Goal: Task Accomplishment & Management: Manage account settings

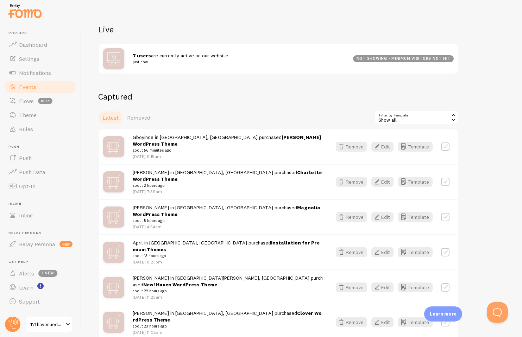
scroll to position [83, 0]
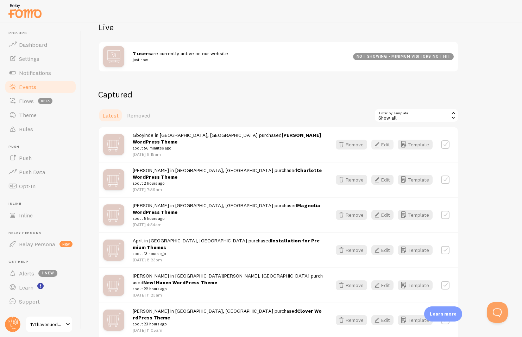
click at [386, 140] on button "Edit" at bounding box center [383, 145] width 22 height 10
click at [383, 175] on button "Edit" at bounding box center [383, 180] width 22 height 10
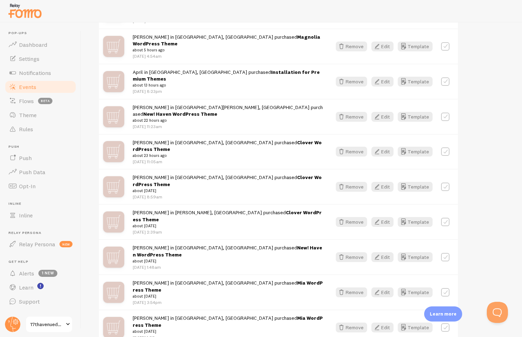
scroll to position [236, 0]
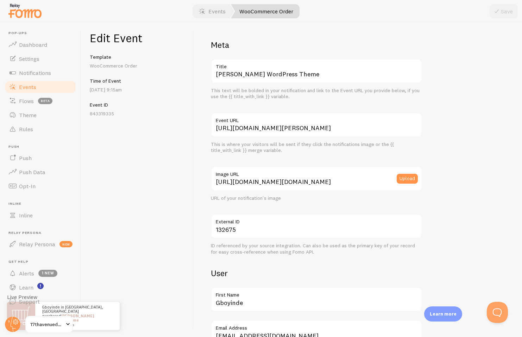
scroll to position [143, 0]
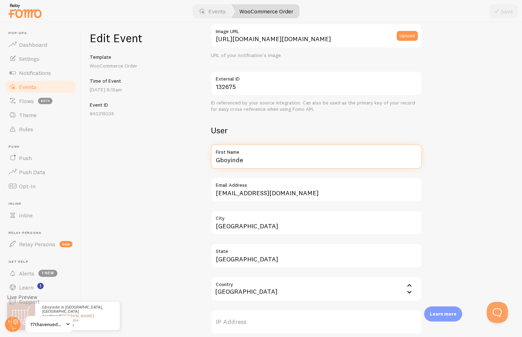
drag, startPoint x: 245, startPoint y: 159, endPoint x: 198, endPoint y: 159, distance: 47.2
click at [198, 159] on div "Meta [PERSON_NAME] WordPress Theme Title This text will be bolded in your notif…" at bounding box center [358, 180] width 328 height 315
type input "Brianna"
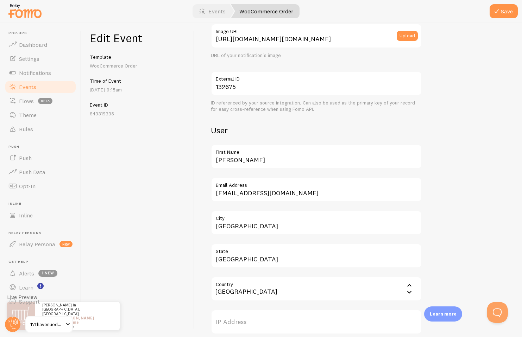
click at [208, 146] on div "Meta Margot WordPress Theme Title This text will be bolded in your notification…" at bounding box center [358, 180] width 328 height 315
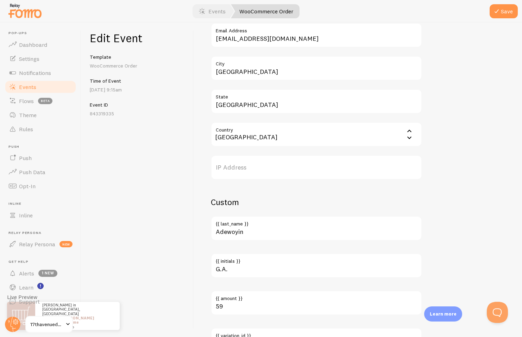
scroll to position [298, 0]
drag, startPoint x: 250, startPoint y: 77, endPoint x: 205, endPoint y: 72, distance: 46.1
click at [205, 72] on div "Meta Margot WordPress Theme Title This text will be bolded in your notification…" at bounding box center [358, 180] width 328 height 315
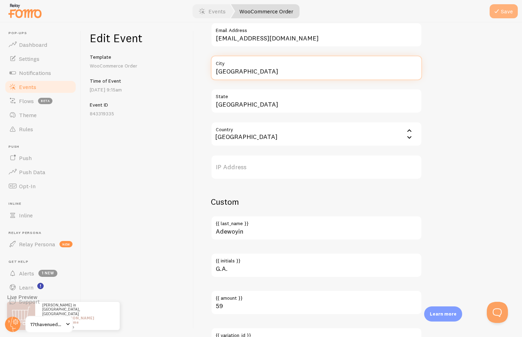
type input "San Diego"
click at [499, 10] on icon "submit" at bounding box center [497, 11] width 8 height 8
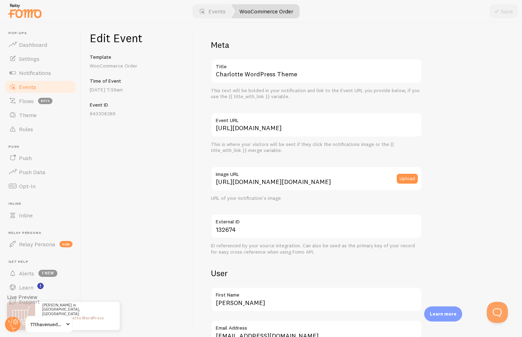
scroll to position [137, 0]
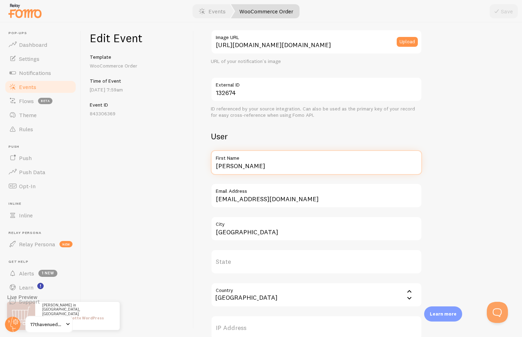
drag, startPoint x: 249, startPoint y: 166, endPoint x: 213, endPoint y: 166, distance: 35.9
click at [213, 166] on input "[PERSON_NAME]" at bounding box center [316, 162] width 211 height 25
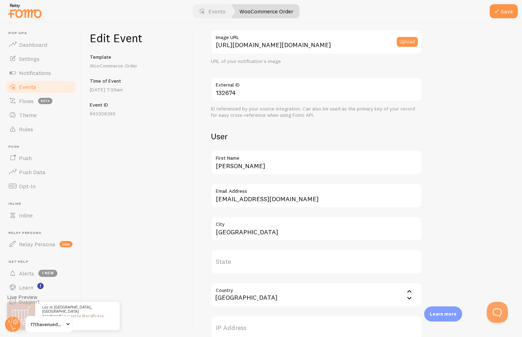
click at [201, 140] on div "Meta Charlotte WordPress Theme Title This text will be bolded in your notificat…" at bounding box center [358, 180] width 328 height 315
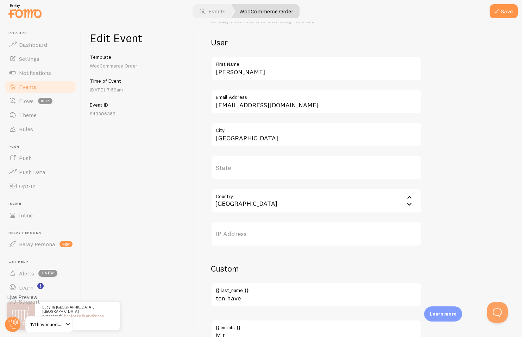
scroll to position [233, 0]
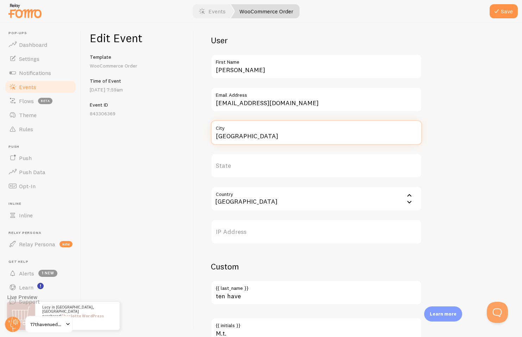
drag, startPoint x: 247, startPoint y: 136, endPoint x: 201, endPoint y: 137, distance: 46.2
click at [201, 137] on div "Meta Charlotte WordPress Theme Title This text will be bolded in your notificat…" at bounding box center [358, 180] width 328 height 315
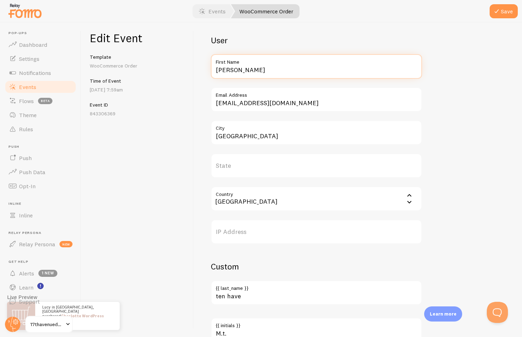
click at [236, 70] on input "[PERSON_NAME]" at bounding box center [316, 66] width 211 height 25
drag, startPoint x: 233, startPoint y: 70, endPoint x: 226, endPoint y: 69, distance: 7.1
click at [226, 70] on input "[PERSON_NAME]" at bounding box center [316, 66] width 211 height 25
type input "[PERSON_NAME]"
click at [205, 68] on div "Meta Charlotte WordPress Theme Title This text will be bolded in your notificat…" at bounding box center [358, 180] width 328 height 315
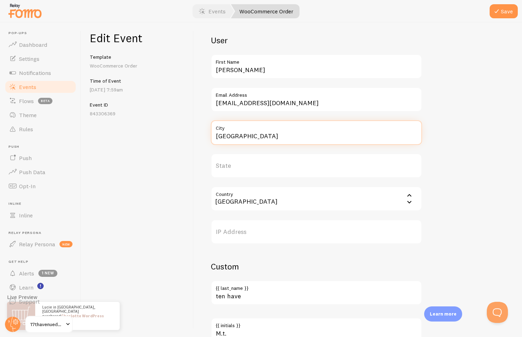
click at [255, 139] on input "[GEOGRAPHIC_DATA]" at bounding box center [316, 132] width 211 height 25
type input "[GEOGRAPHIC_DATA]"
click at [252, 194] on input "Country" at bounding box center [316, 199] width 211 height 25
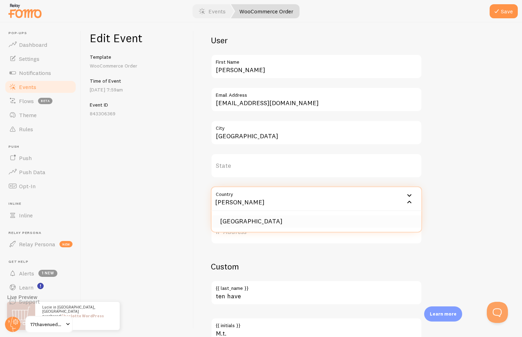
type input "[PERSON_NAME]"
click at [247, 219] on li "[GEOGRAPHIC_DATA]" at bounding box center [317, 222] width 210 height 12
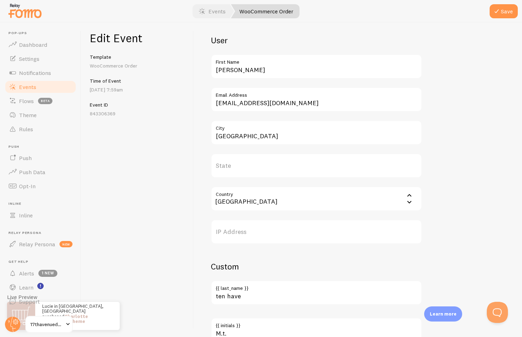
click at [485, 106] on div "Meta Charlotte WordPress Theme Title This text will be bolded in your notificat…" at bounding box center [358, 130] width 294 height 649
click at [504, 15] on button "Save" at bounding box center [504, 11] width 28 height 14
